Goal: Task Accomplishment & Management: Manage account settings

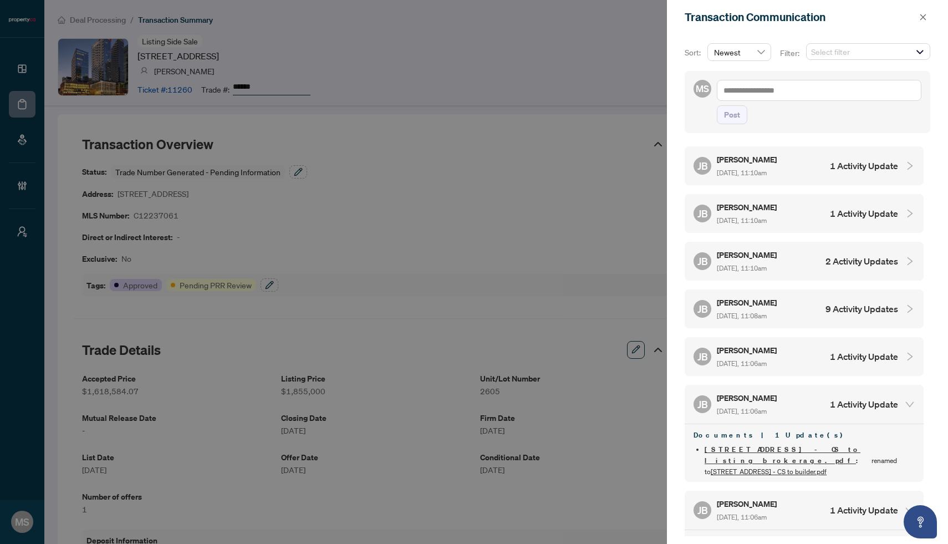
scroll to position [67, 0]
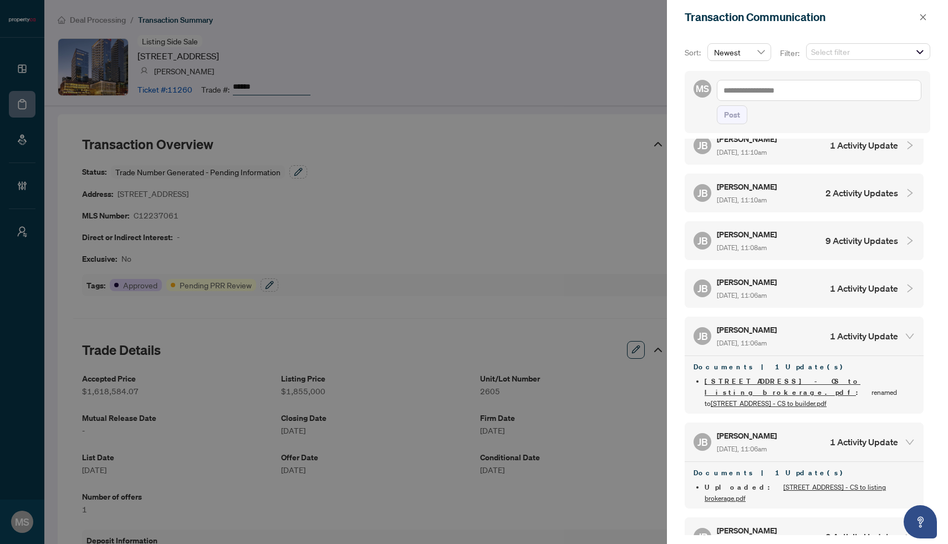
click at [529, 132] on div at bounding box center [474, 272] width 948 height 544
click at [919, 12] on span "button" at bounding box center [923, 17] width 8 height 18
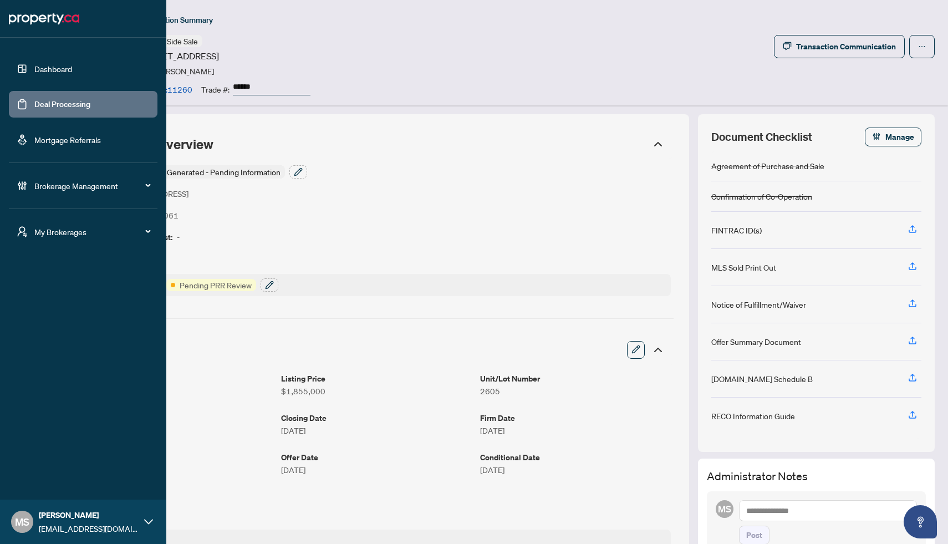
click at [49, 100] on link "Deal Processing" at bounding box center [62, 104] width 56 height 10
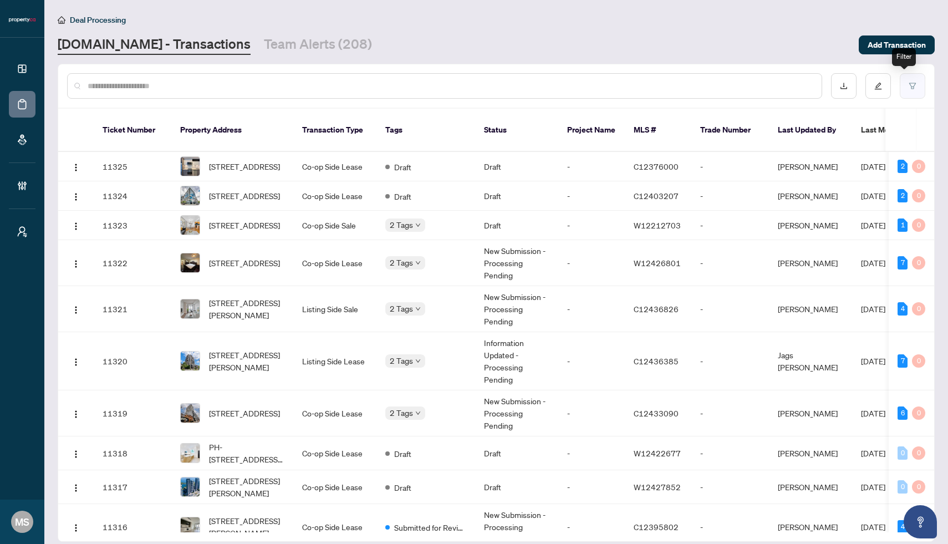
click at [903, 90] on button "button" at bounding box center [911, 85] width 25 height 25
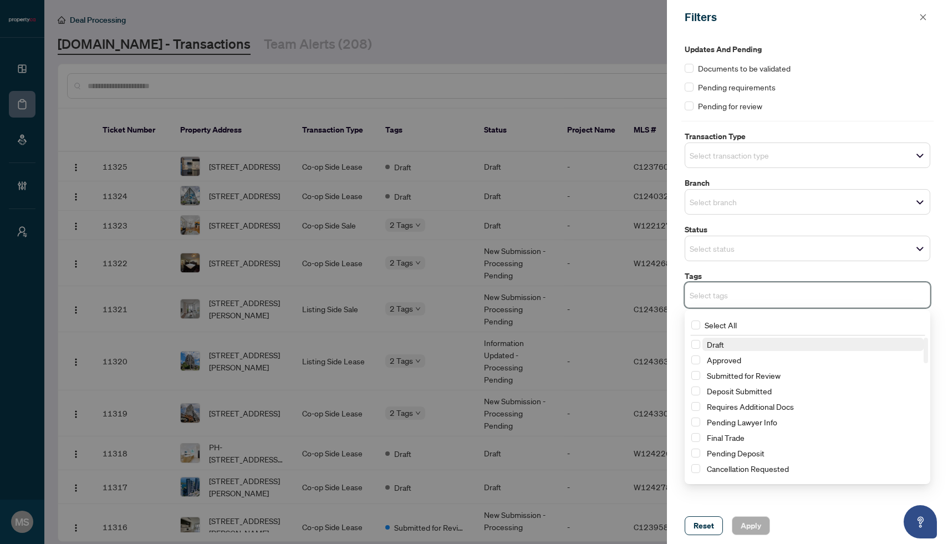
click at [733, 291] on input "search" at bounding box center [728, 294] width 78 height 13
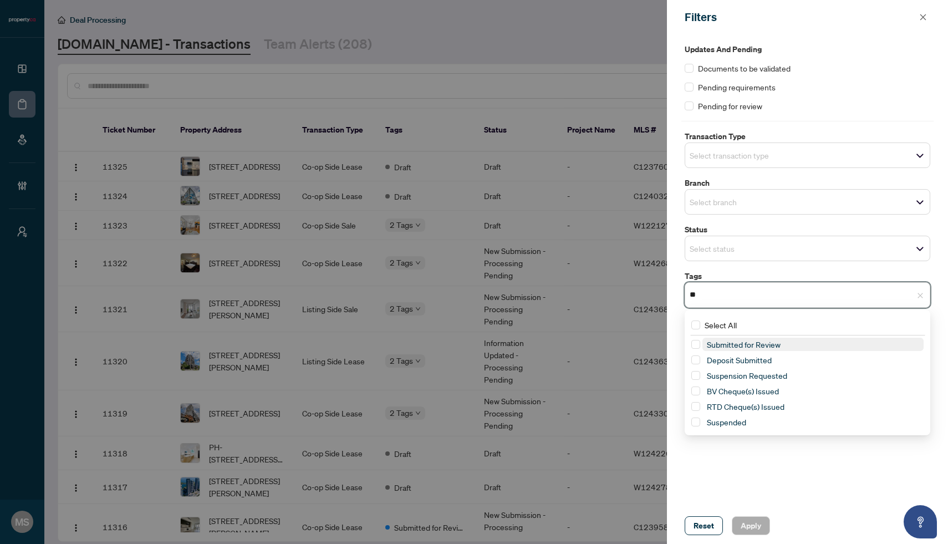
type input "***"
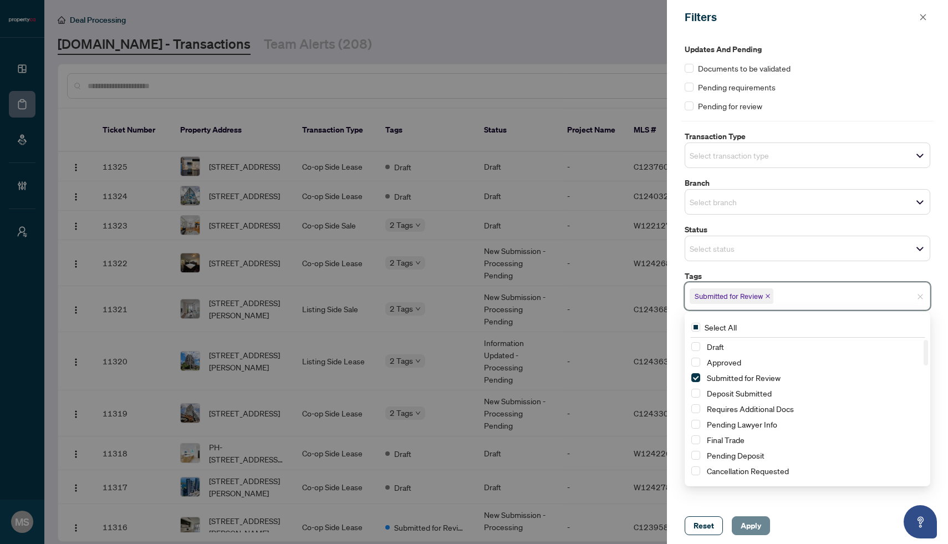
click at [750, 522] on span "Apply" at bounding box center [750, 525] width 21 height 18
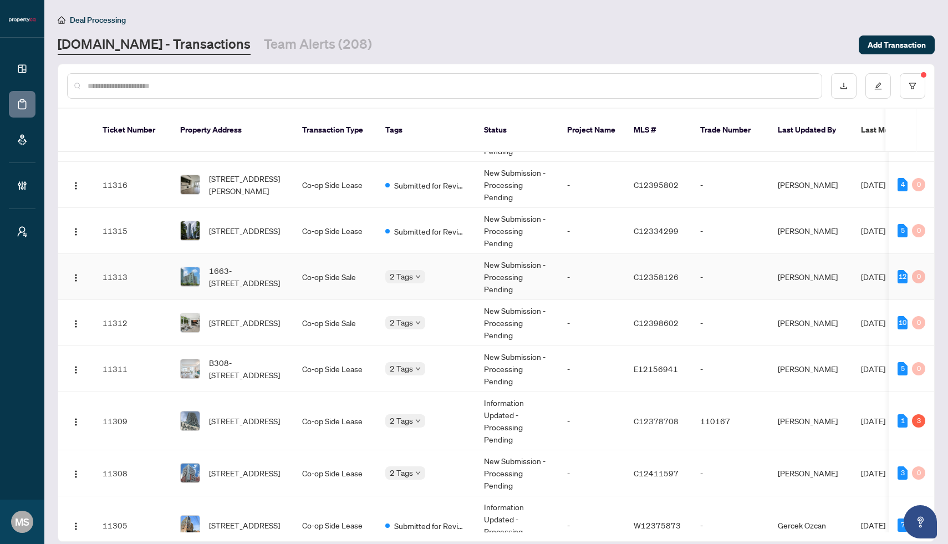
scroll to position [191, 0]
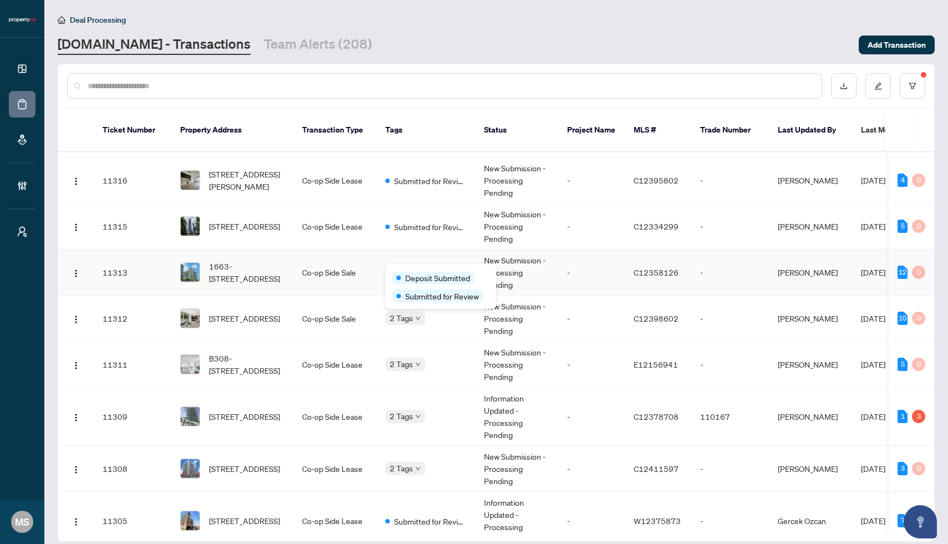
click at [423, 272] on div "Deposit Submitted" at bounding box center [441, 276] width 98 height 13
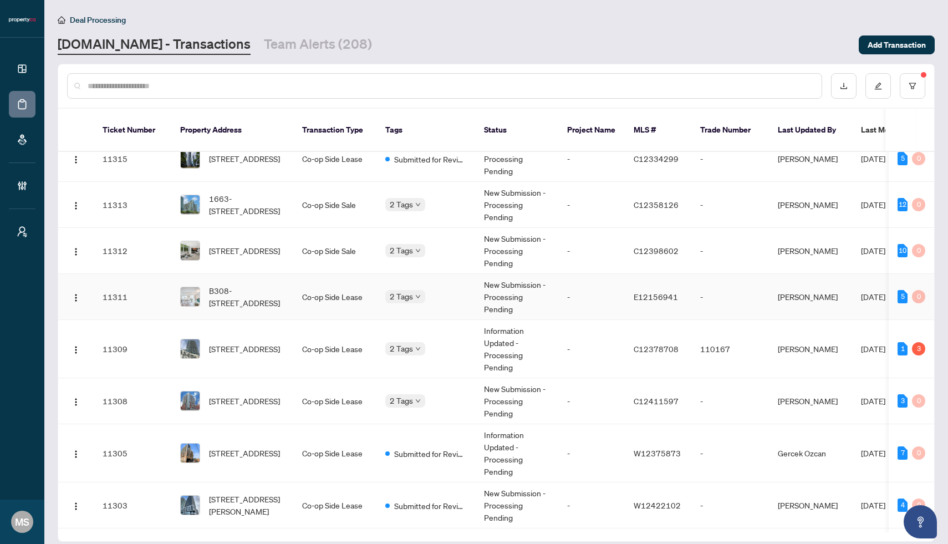
scroll to position [288, 0]
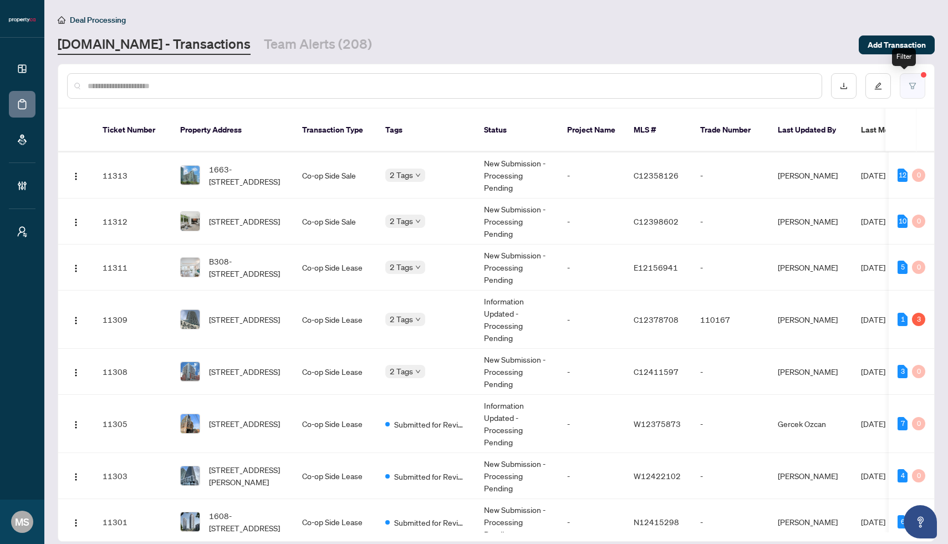
click at [908, 83] on icon "filter" at bounding box center [912, 86] width 8 height 8
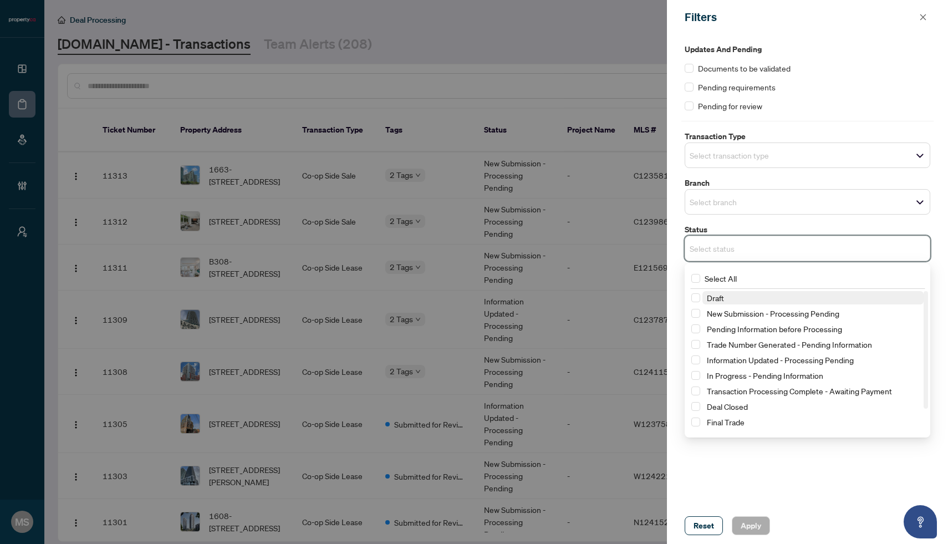
click at [733, 246] on input "search" at bounding box center [728, 248] width 78 height 13
click at [705, 347] on span "Trade Number Generated - Pending Information" at bounding box center [812, 343] width 221 height 13
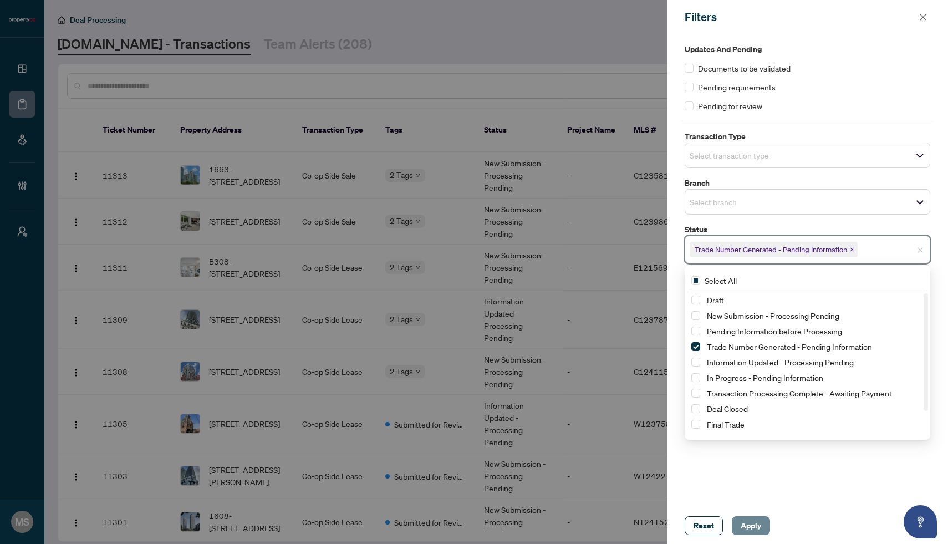
click at [757, 522] on span "Apply" at bounding box center [750, 525] width 21 height 18
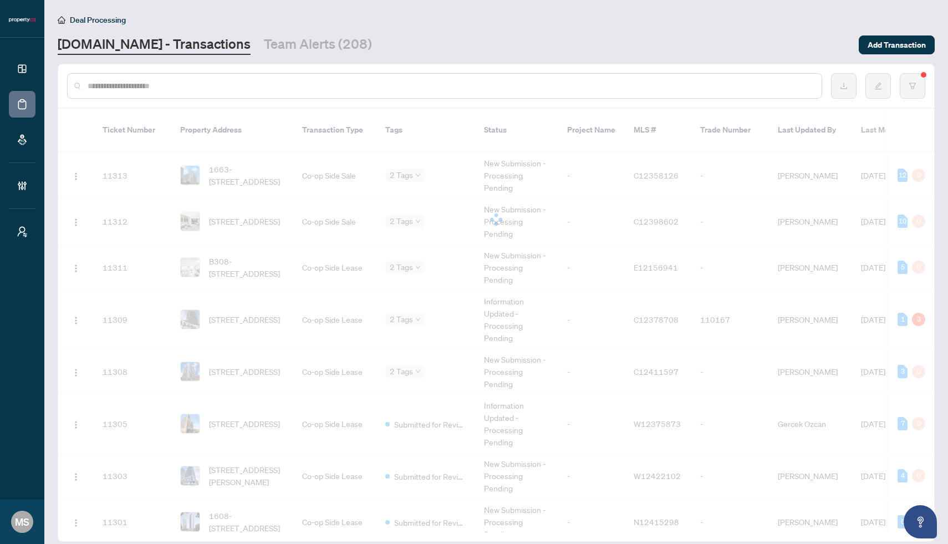
scroll to position [0, 0]
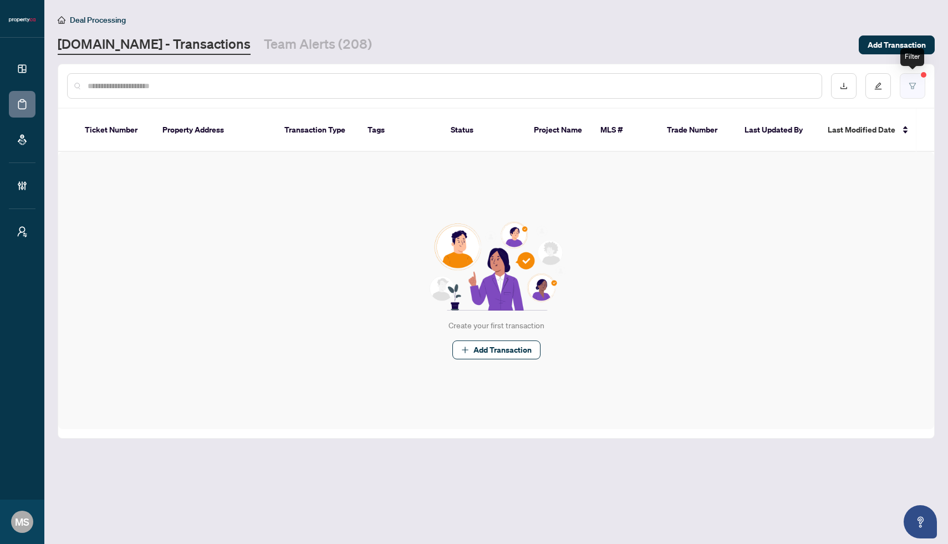
click at [914, 85] on icon "filter" at bounding box center [912, 86] width 8 height 8
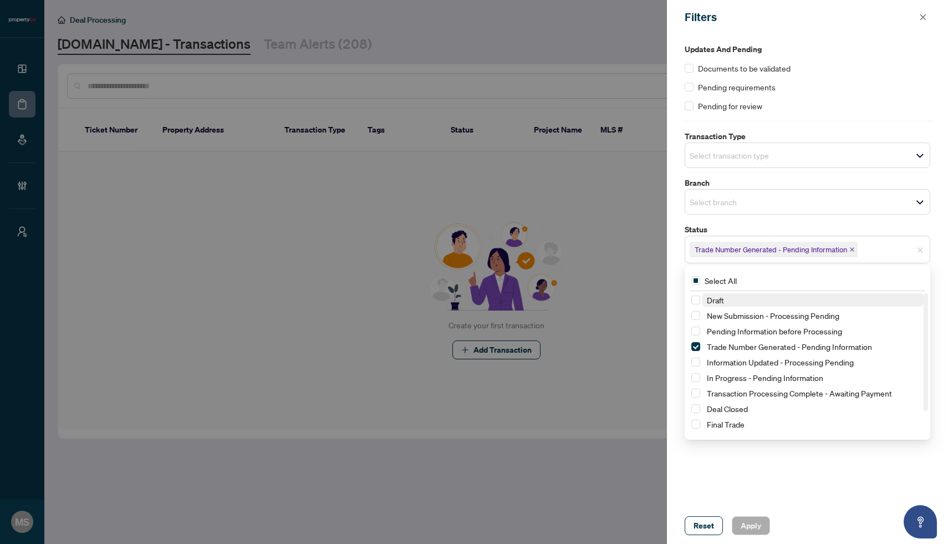
click at [852, 252] on span "Trade Number Generated - Pending Information" at bounding box center [773, 250] width 168 height 16
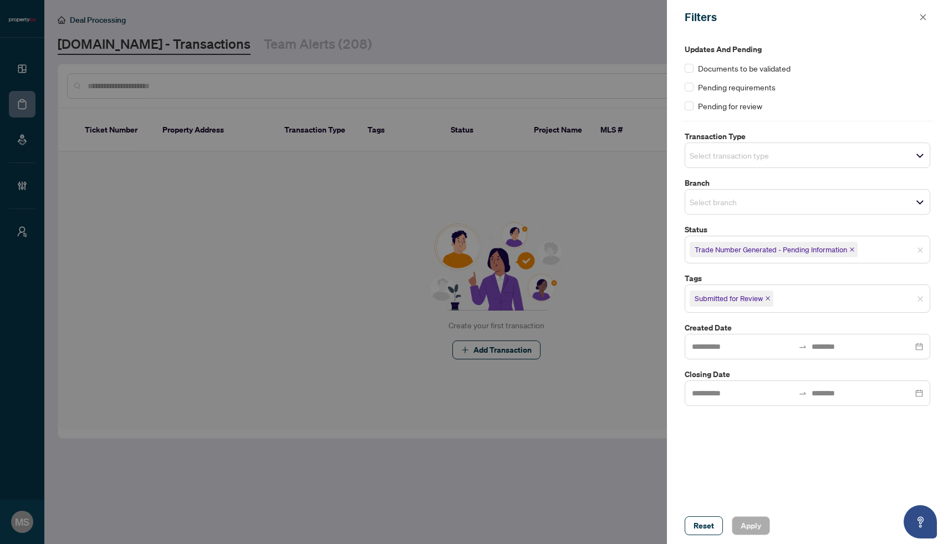
click at [905, 234] on label "Status" at bounding box center [806, 229] width 245 height 12
click at [769, 297] on icon "close" at bounding box center [767, 298] width 4 height 4
click at [756, 529] on span "Apply" at bounding box center [750, 525] width 21 height 18
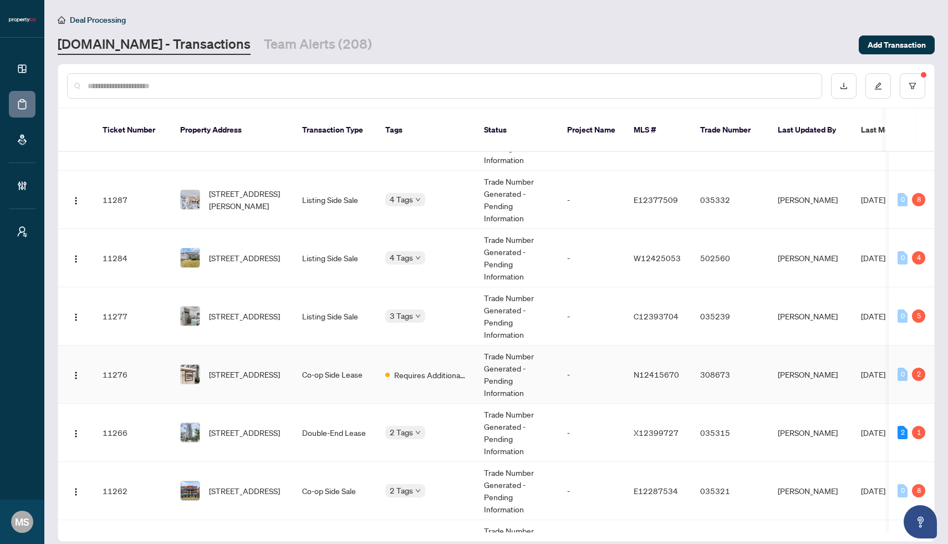
scroll to position [188, 0]
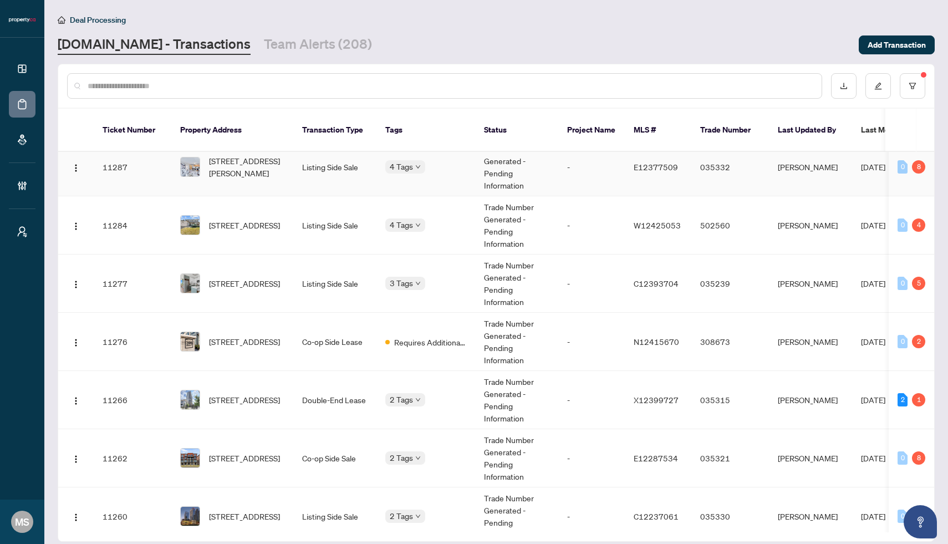
click at [385, 175] on span "Requires Additional Docs" at bounding box center [385, 175] width 0 height 0
click at [417, 277] on div "3 Tags" at bounding box center [405, 283] width 40 height 13
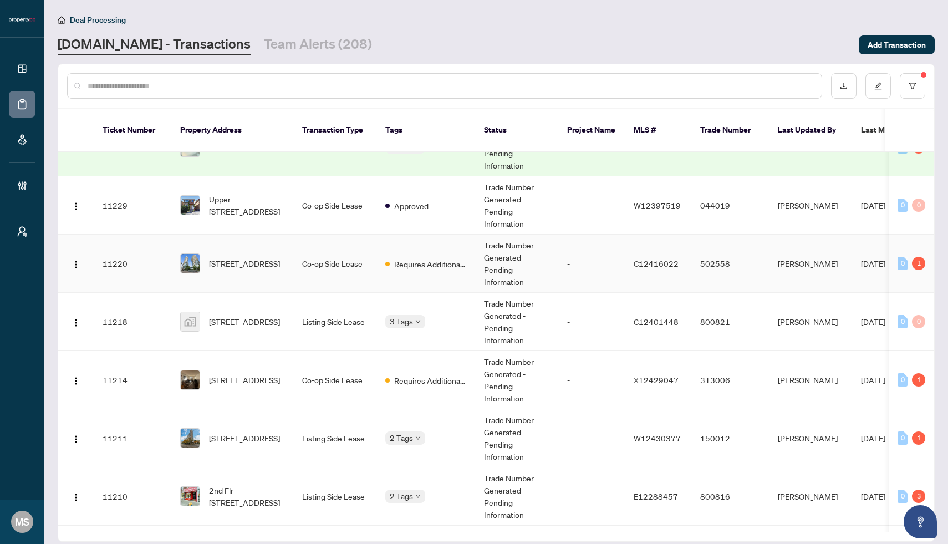
scroll to position [963, 0]
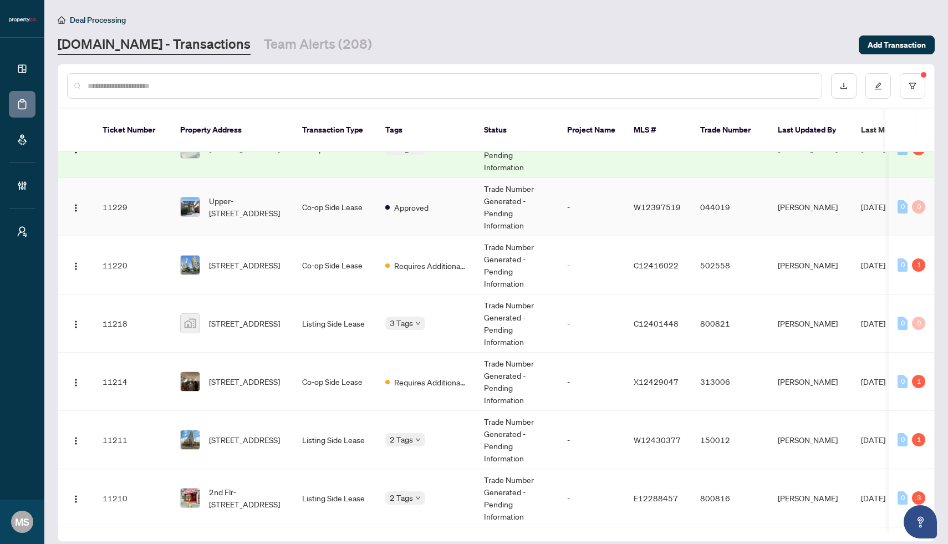
click at [412, 200] on div "Approved" at bounding box center [406, 206] width 43 height 13
click at [908, 88] on icon "filter" at bounding box center [912, 86] width 8 height 8
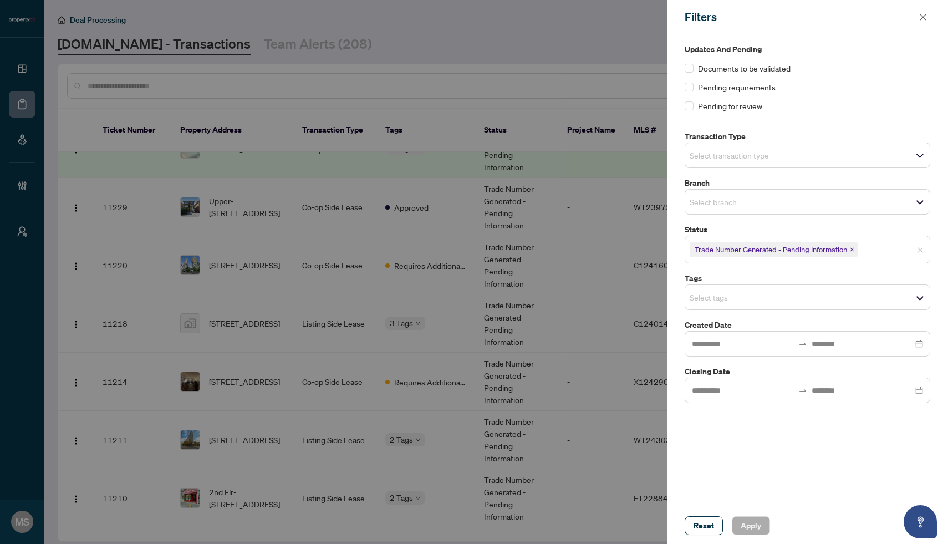
click at [851, 248] on icon "close" at bounding box center [852, 250] width 6 height 6
click at [848, 252] on span "Select status" at bounding box center [807, 248] width 244 height 16
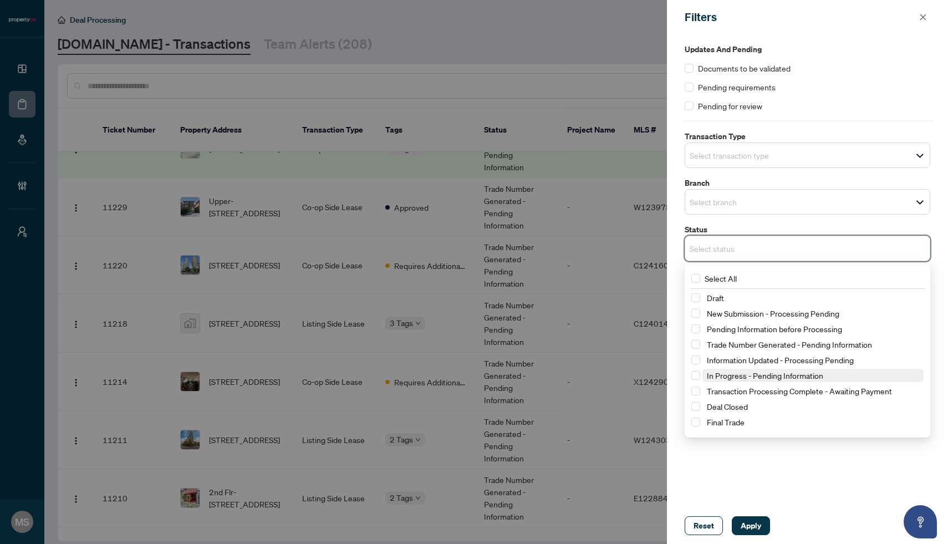
click at [759, 375] on span "In Progress - Pending Information" at bounding box center [765, 375] width 116 height 10
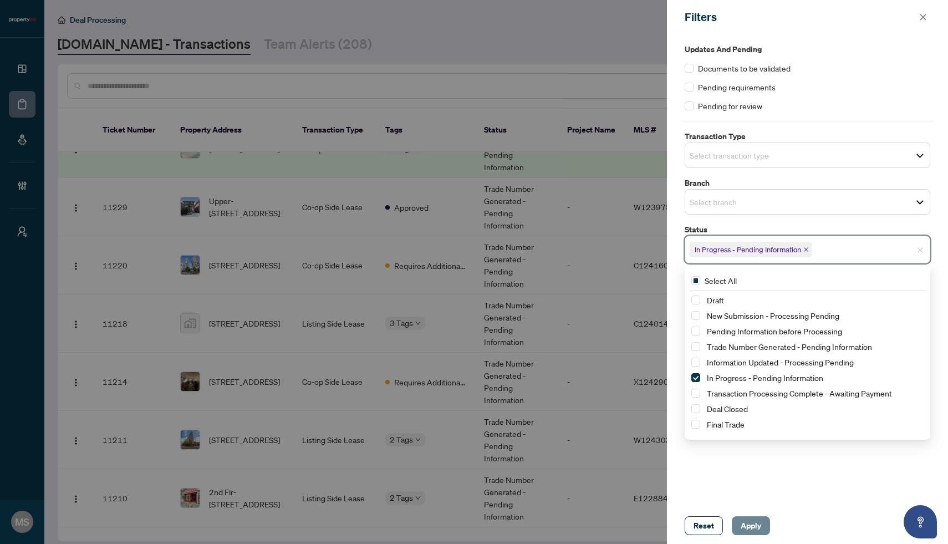
click at [749, 521] on span "Apply" at bounding box center [750, 525] width 21 height 18
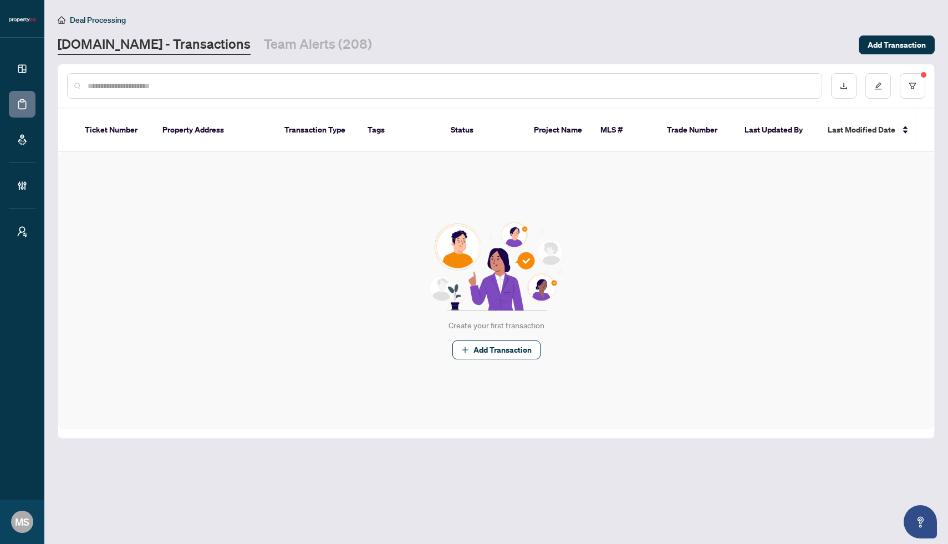
scroll to position [0, 0]
click at [913, 91] on button "button" at bounding box center [911, 85] width 25 height 25
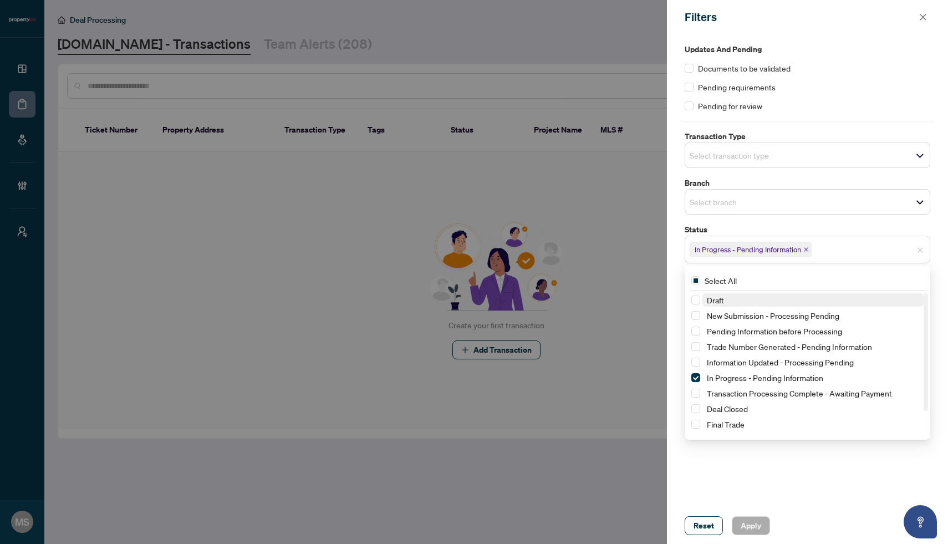
click at [808, 245] on span "In Progress - Pending Information" at bounding box center [750, 250] width 122 height 16
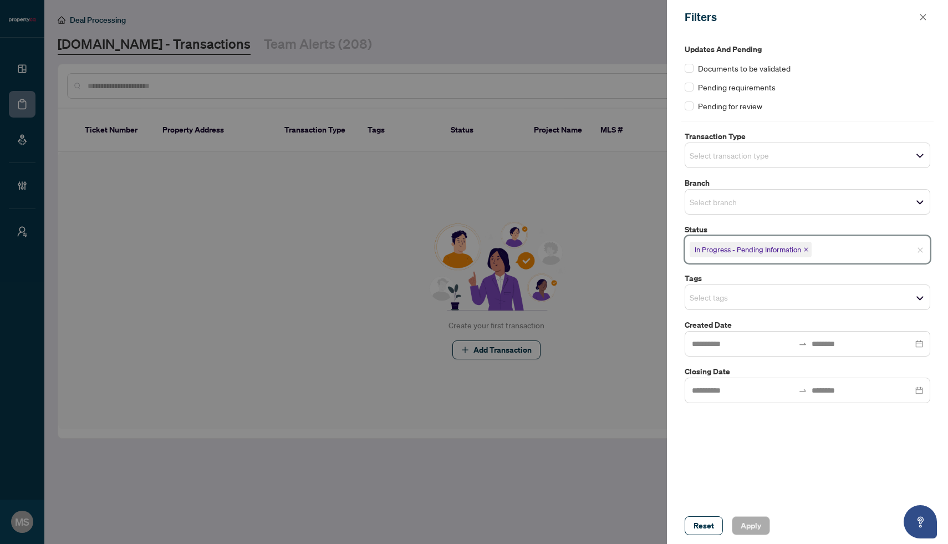
click at [808, 245] on span "In Progress - Pending Information" at bounding box center [750, 250] width 122 height 16
click at [803, 250] on icon "close" at bounding box center [806, 250] width 6 height 6
click at [797, 250] on span "Select status" at bounding box center [807, 248] width 244 height 16
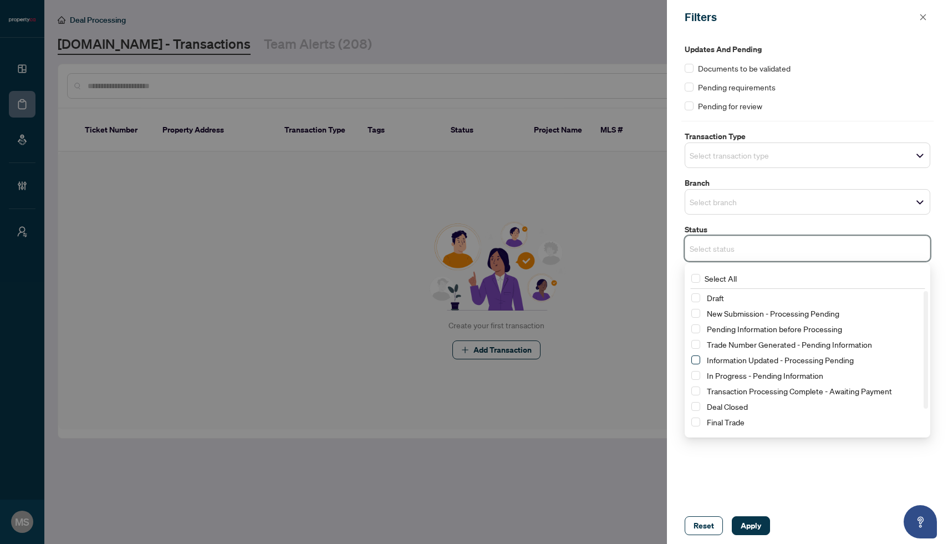
click at [697, 363] on span "Select Information Updated - Processing Pending" at bounding box center [695, 359] width 9 height 9
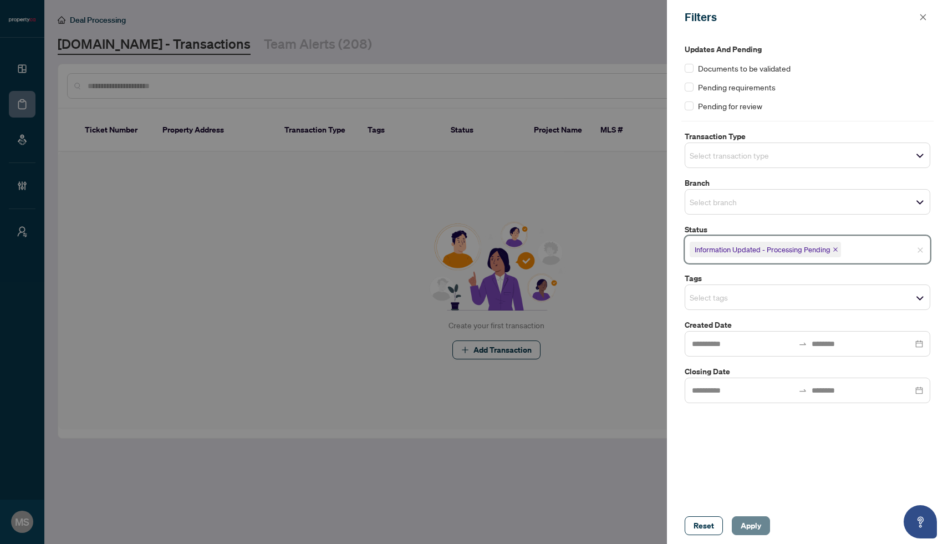
click at [758, 524] on span "Apply" at bounding box center [750, 525] width 21 height 18
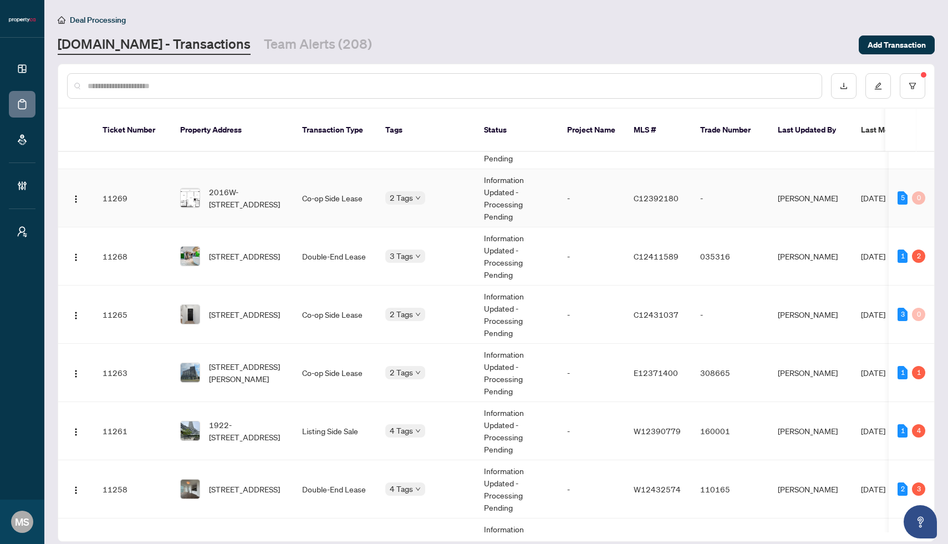
scroll to position [519, 0]
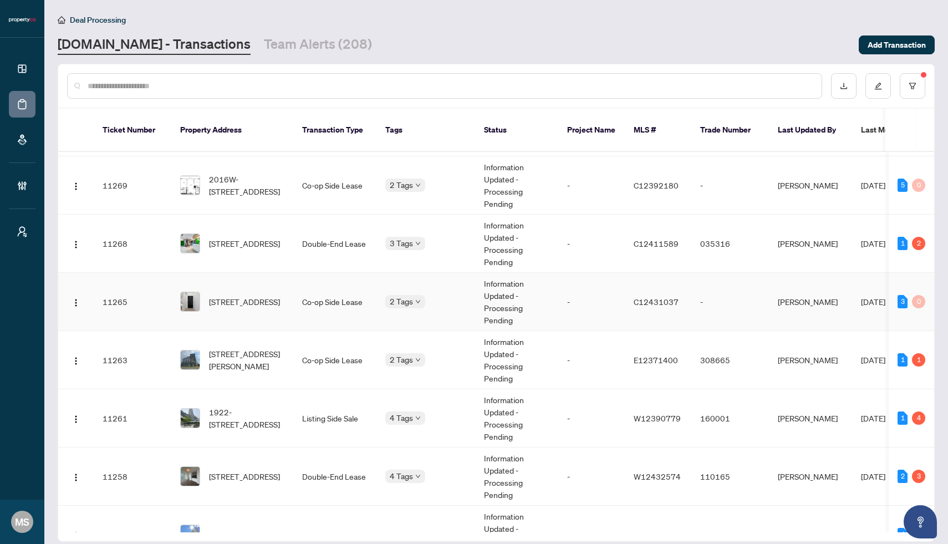
click at [422, 301] on body "Dashboard Deal Processing Mortgage Referrals Brokerage Management My Brokerages…" at bounding box center [474, 272] width 948 height 544
click at [410, 236] on body "Dashboard Deal Processing Mortgage Referrals Brokerage Management My Brokerages…" at bounding box center [474, 272] width 948 height 544
click at [406, 357] on body "Dashboard Deal Processing Mortgage Referrals Brokerage Management My Brokerages…" at bounding box center [474, 272] width 948 height 544
click at [403, 423] on span "4 Tags" at bounding box center [401, 417] width 23 height 13
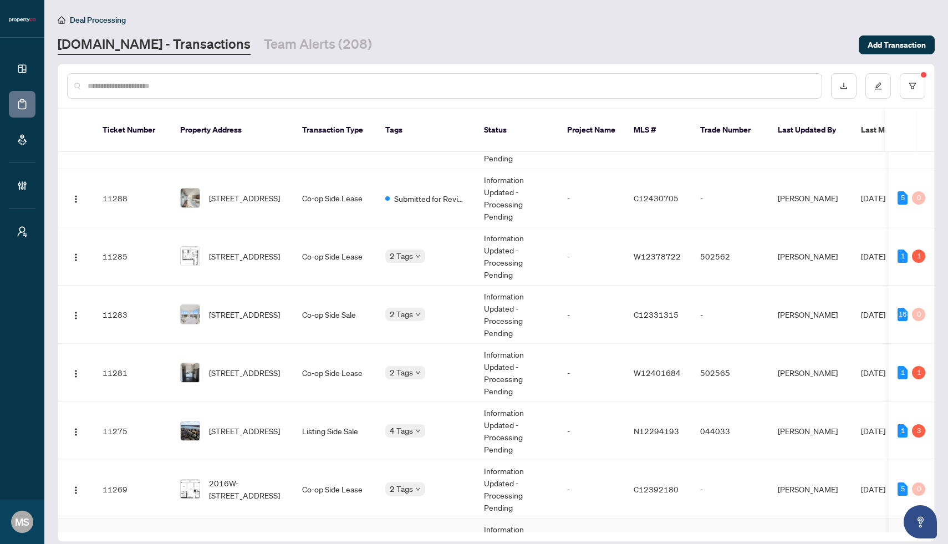
scroll to position [0, 0]
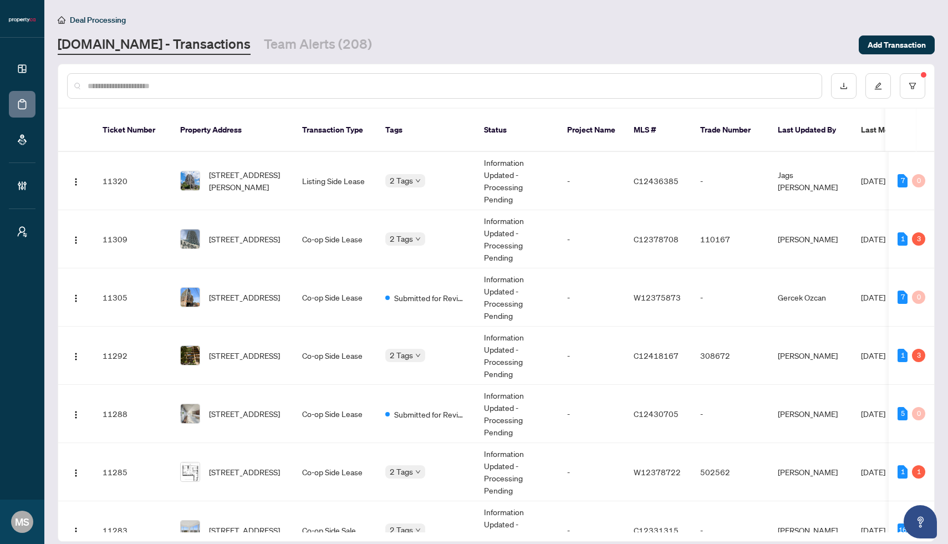
click at [436, 34] on div "Deal Processing [DOMAIN_NAME] - Transactions Team Alerts (208) Add Transaction" at bounding box center [496, 34] width 877 height 42
